Goal: Information Seeking & Learning: Find specific fact

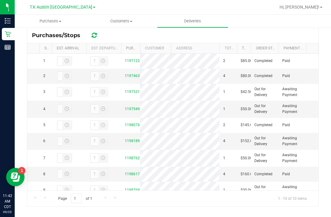
scroll to position [116, 0]
click at [130, 78] on link "11974639" at bounding box center [133, 76] width 17 height 4
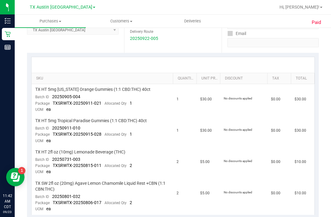
scroll to position [72, 0]
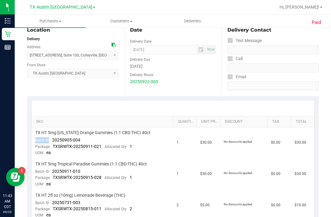
click at [119, 83] on div "Location Delivery Address [STREET_ADDRESS] , Suite 100 , [GEOGRAPHIC_DATA] , [G…" at bounding box center [75, 58] width 97 height 75
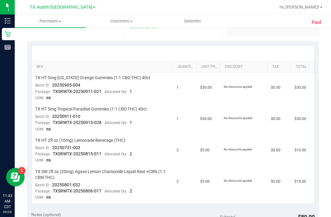
scroll to position [128, 0]
copy span "Batch ID"
click at [69, 150] on span "TXSRWTX-20250815-011" at bounding box center [77, 152] width 49 height 5
copy span "Batch ID"
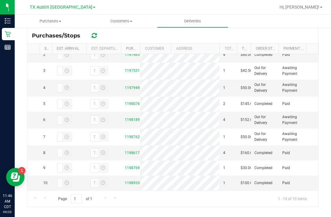
scroll to position [78, 0]
click at [130, 169] on link "11987695" at bounding box center [133, 167] width 17 height 4
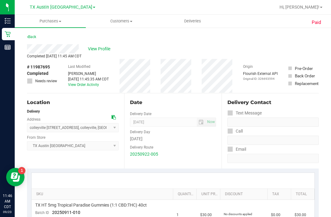
click at [104, 52] on span "View Profile" at bounding box center [100, 49] width 25 height 6
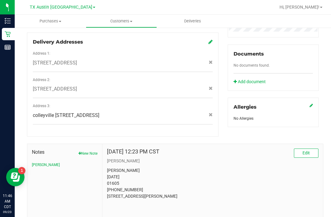
scroll to position [212, 0]
click at [38, 162] on button "[PERSON_NAME]" at bounding box center [46, 165] width 28 height 6
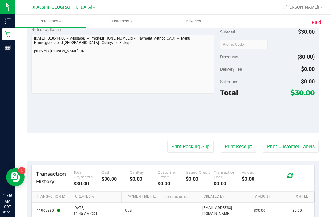
scroll to position [72, 0]
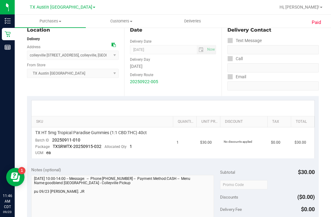
click at [56, 135] on span "TX HT 5mg Tropical Paradise Gummies (1:1 CBD:THC) 40ct" at bounding box center [91, 133] width 112 height 6
copy span "Batch ID"
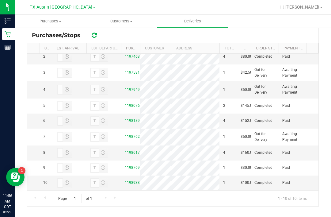
scroll to position [116, 0]
click at [140, 119] on link "11981891" at bounding box center [133, 121] width 17 height 4
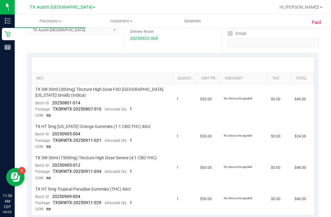
scroll to position [72, 0]
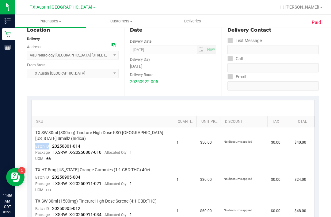
click at [58, 177] on span "20250905-004" at bounding box center [66, 176] width 28 height 5
copy span "Batch ID"
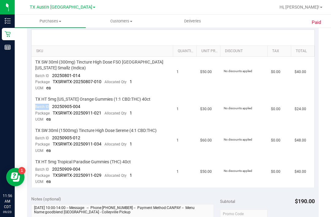
scroll to position [143, 0]
copy span "Batch ID"
click at [177, 0] on nav "[GEOGRAPHIC_DATA] [GEOGRAPHIC_DATA] [GEOGRAPHIC_DATA] [GEOGRAPHIC_DATA] [GEOGRA…" at bounding box center [173, 7] width 316 height 15
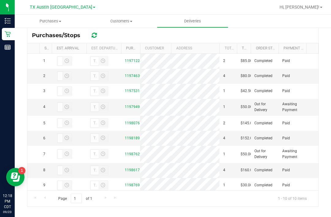
scroll to position [116, 0]
click at [168, 206] on div "Page 1 of 1 1 - 10 of 10 items" at bounding box center [172, 198] width 291 height 16
click at [131, 93] on link "11975316" at bounding box center [133, 91] width 17 height 4
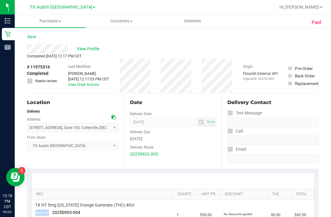
click at [94, 47] on span "View Profile" at bounding box center [89, 49] width 25 height 6
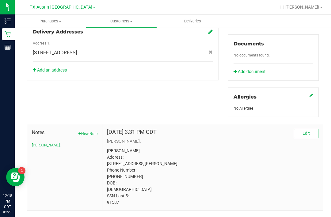
scroll to position [222, 0]
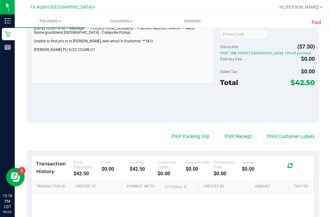
scroll to position [72, 0]
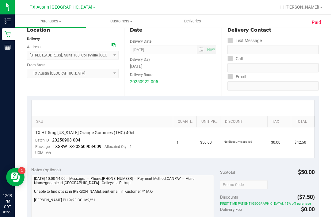
click at [63, 135] on span "TX HT 5mg [US_STATE] Orange Gummies (THC) 40ct" at bounding box center [84, 133] width 99 height 6
copy span "Batch ID"
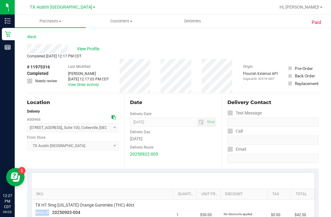
scroll to position [0, 0]
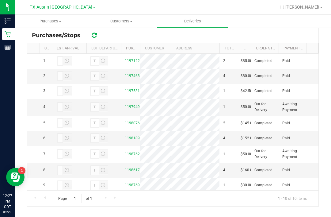
scroll to position [116, 0]
click at [135, 109] on link "11979498" at bounding box center [133, 107] width 17 height 4
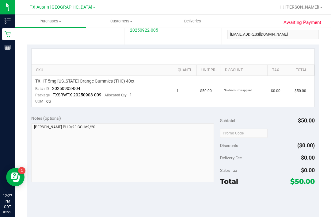
scroll to position [67, 0]
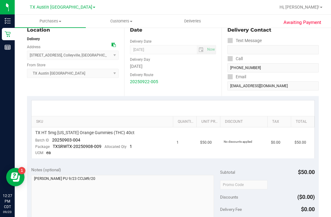
click at [59, 137] on span "20250903-004" at bounding box center [66, 139] width 28 height 5
click at [57, 141] on span "20250903-004" at bounding box center [66, 139] width 28 height 5
copy span "Batch ID"
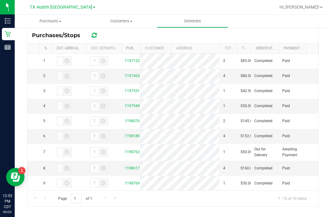
scroll to position [116, 0]
click at [138, 154] on link "11987629" at bounding box center [133, 152] width 17 height 4
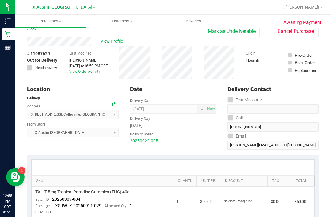
scroll to position [8, 0]
click at [37, 179] on link "SKU" at bounding box center [103, 180] width 135 height 5
